Goal: Use online tool/utility: Use online tool/utility

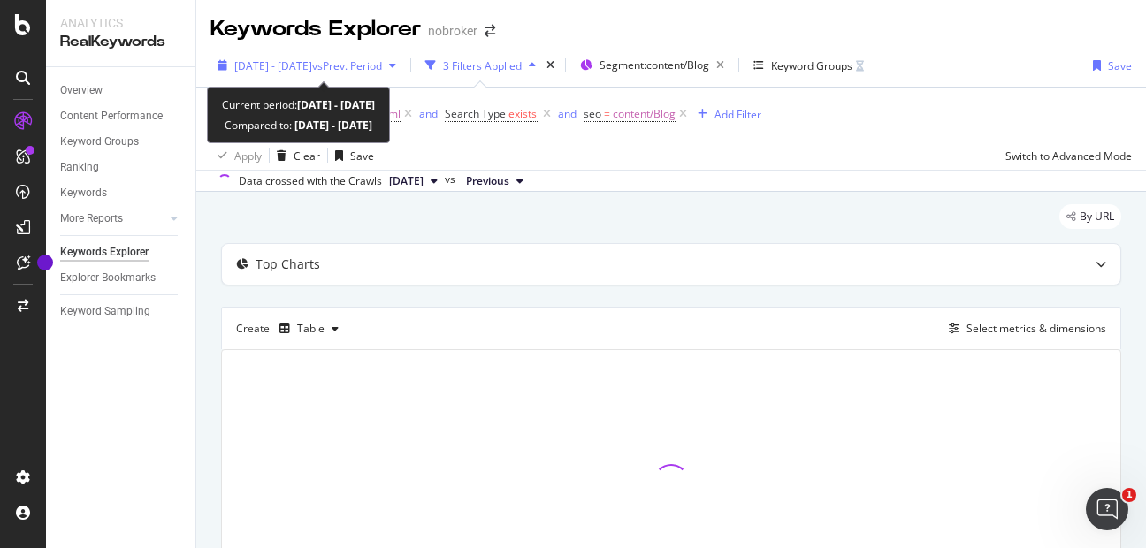
click at [371, 70] on span "vs Prev. Period" at bounding box center [347, 65] width 70 height 15
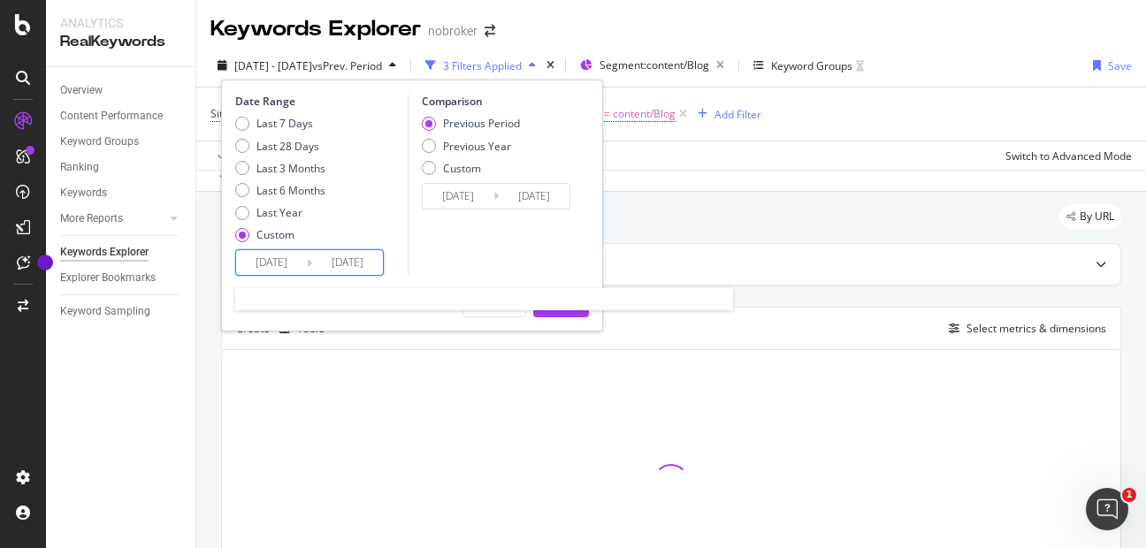
click at [272, 272] on input "[DATE]" at bounding box center [271, 262] width 71 height 25
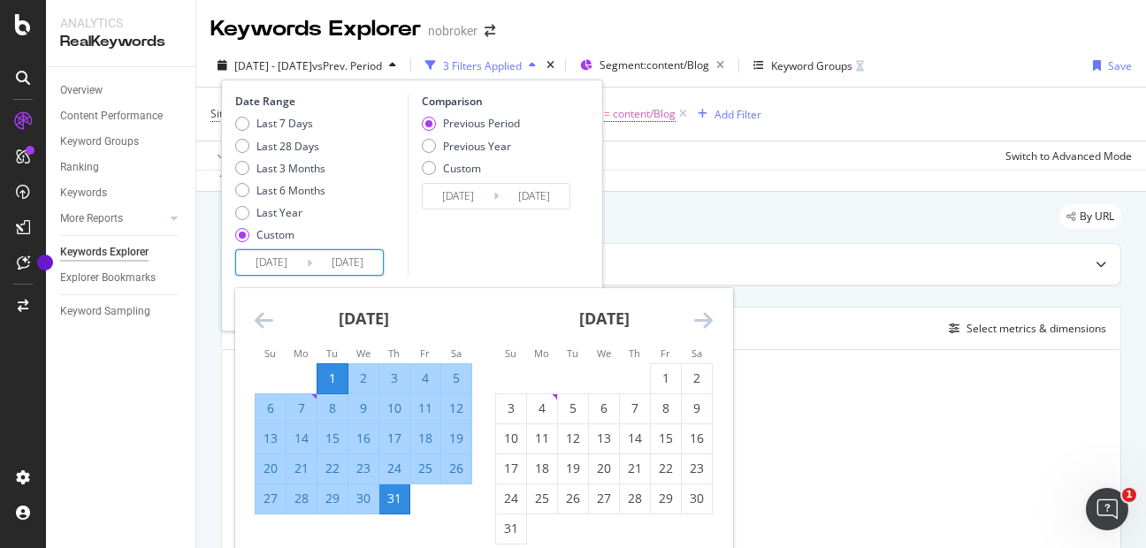
click at [708, 324] on icon "Move forward to switch to the next month." at bounding box center [703, 320] width 19 height 21
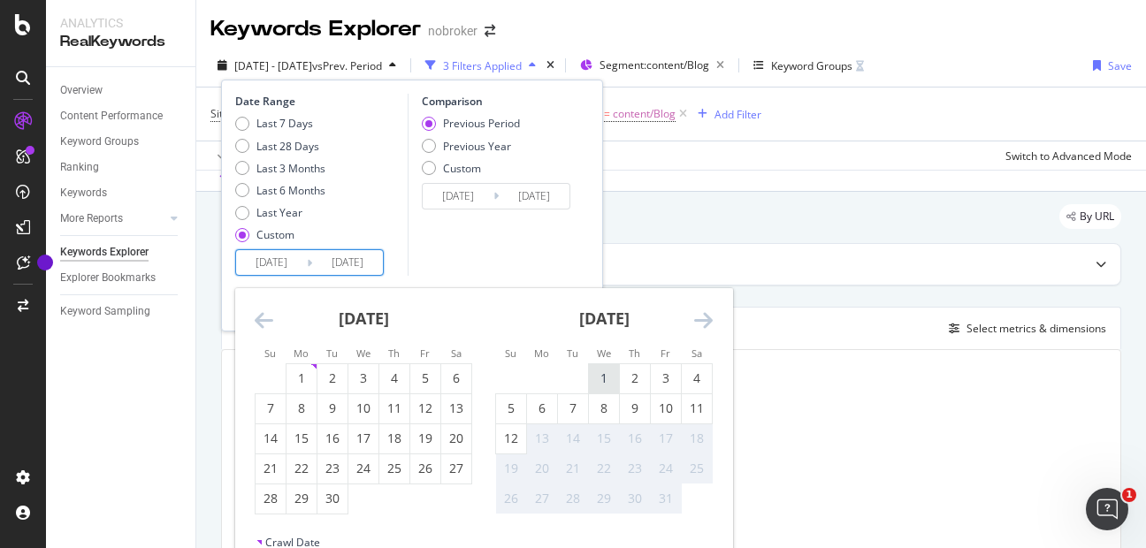
click at [597, 380] on div "1" at bounding box center [604, 379] width 30 height 18
type input "[DATE]"
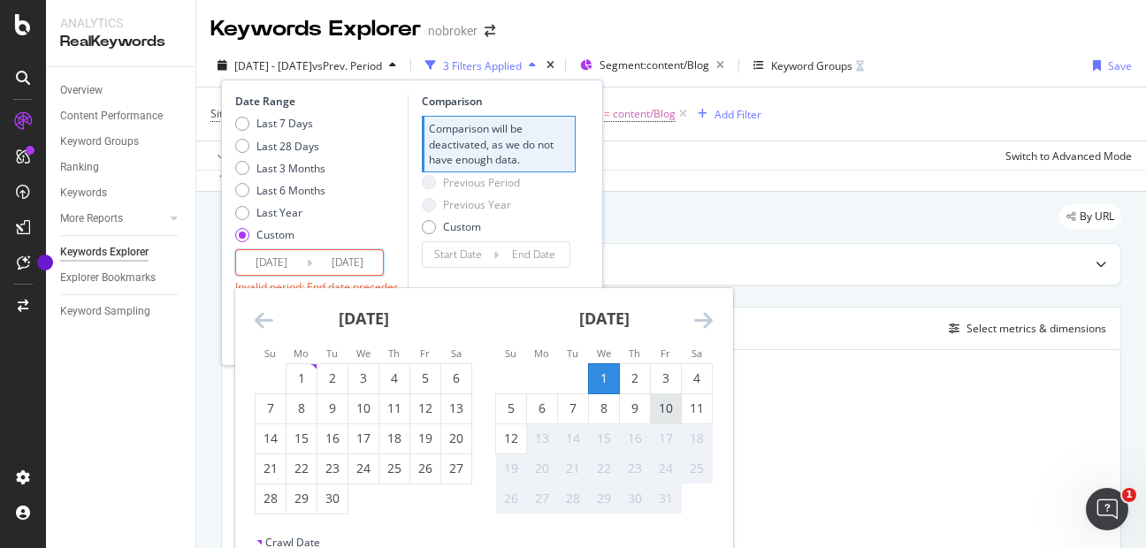
click at [663, 407] on div "10" at bounding box center [666, 409] width 30 height 18
type input "[DATE]"
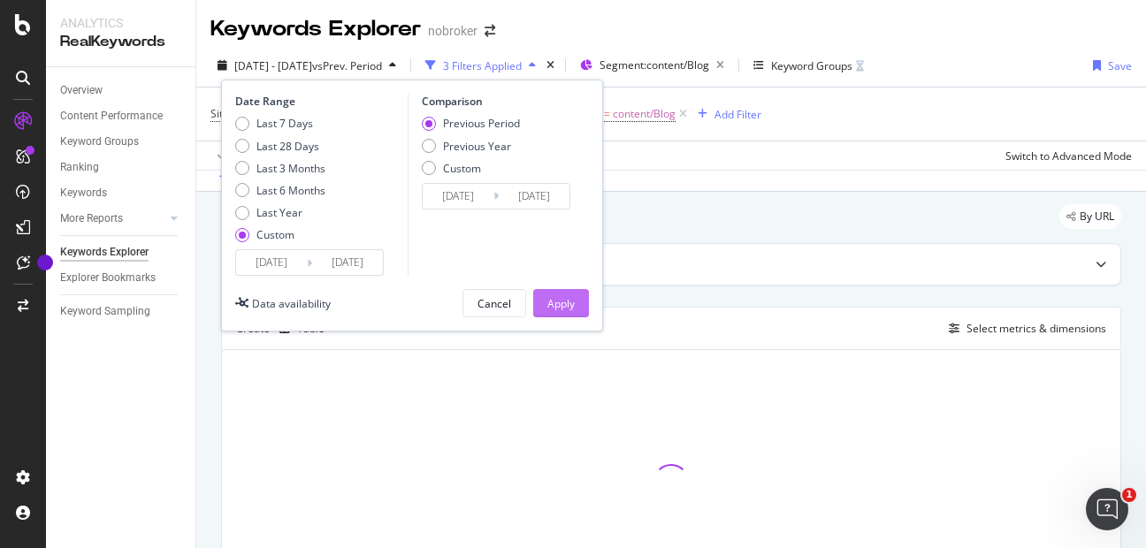
click at [560, 296] on div "Apply" at bounding box center [561, 303] width 27 height 15
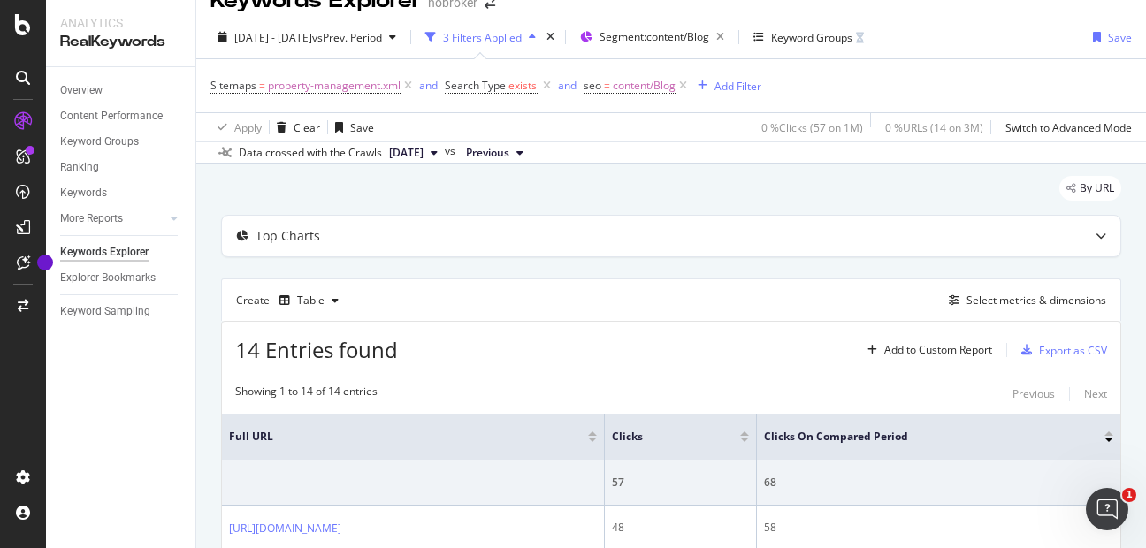
scroll to position [3, 0]
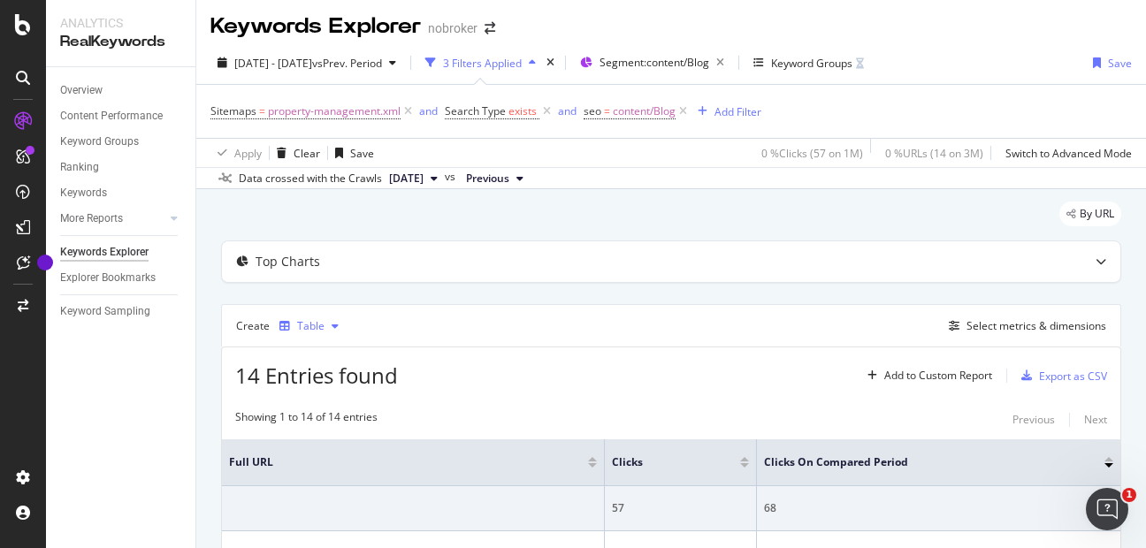
click at [322, 326] on div "Table" at bounding box center [310, 326] width 27 height 11
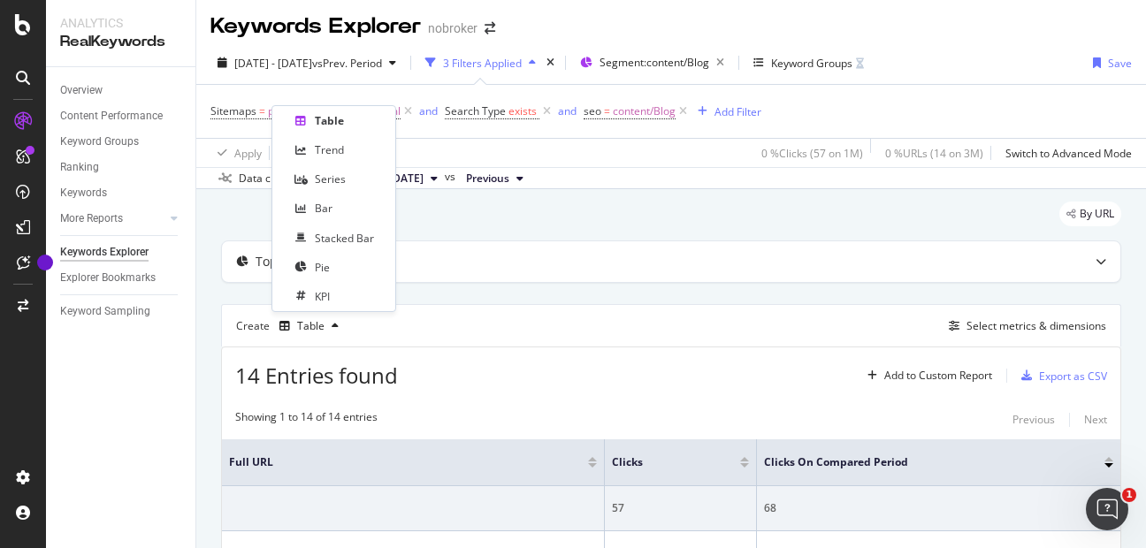
click at [571, 345] on div "Create Table Select metrics & dimensions" at bounding box center [671, 325] width 901 height 42
